Goal: Information Seeking & Learning: Check status

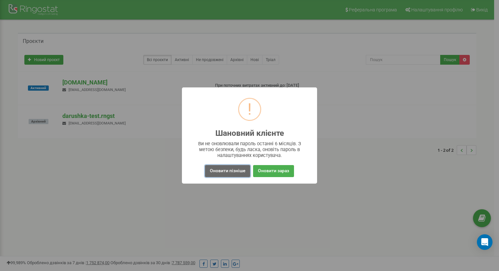
click at [244, 171] on button "Оновити пізніше" at bounding box center [227, 171] width 45 height 12
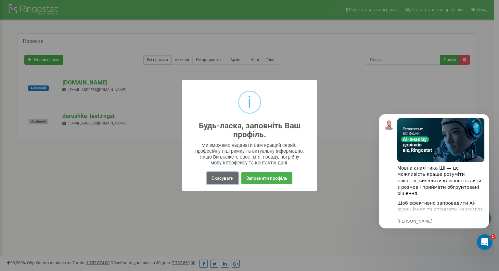
click at [234, 175] on button "Скасувати" at bounding box center [223, 178] width 32 height 12
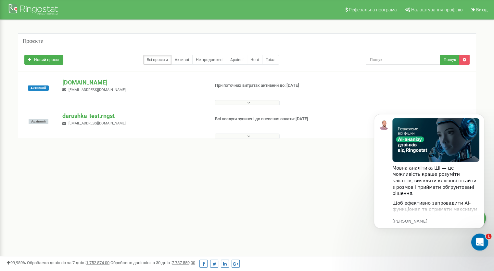
click at [481, 240] on icon "Відкрити програму для спілкування Intercom" at bounding box center [479, 241] width 11 height 11
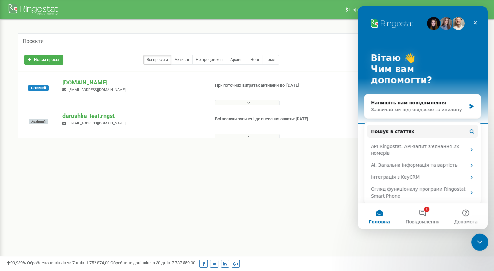
click at [481, 240] on icon "Закрити програму для спілкування Intercom" at bounding box center [479, 241] width 8 height 8
